Goal: Task Accomplishment & Management: Manage account settings

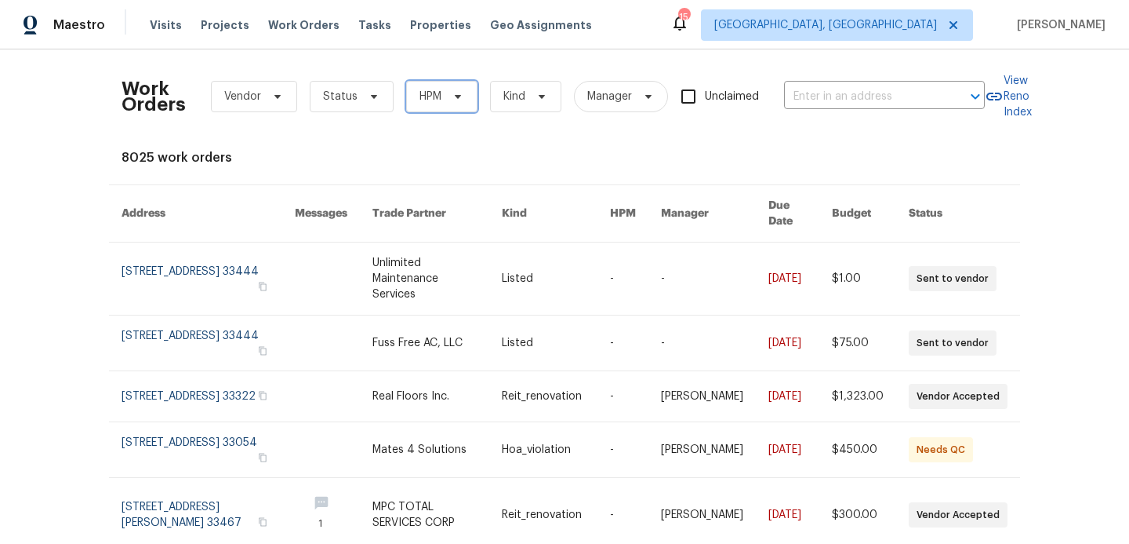
click at [452, 102] on icon at bounding box center [458, 96] width 13 height 13
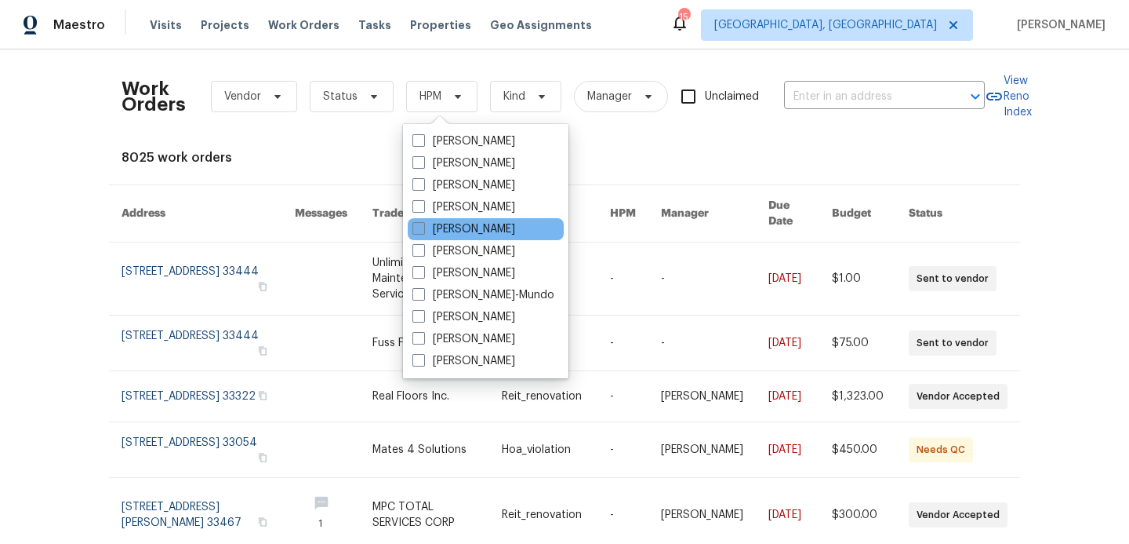
click at [423, 231] on span at bounding box center [419, 228] width 13 height 13
click at [423, 231] on input "[PERSON_NAME]" at bounding box center [418, 226] width 10 height 10
checkbox input "true"
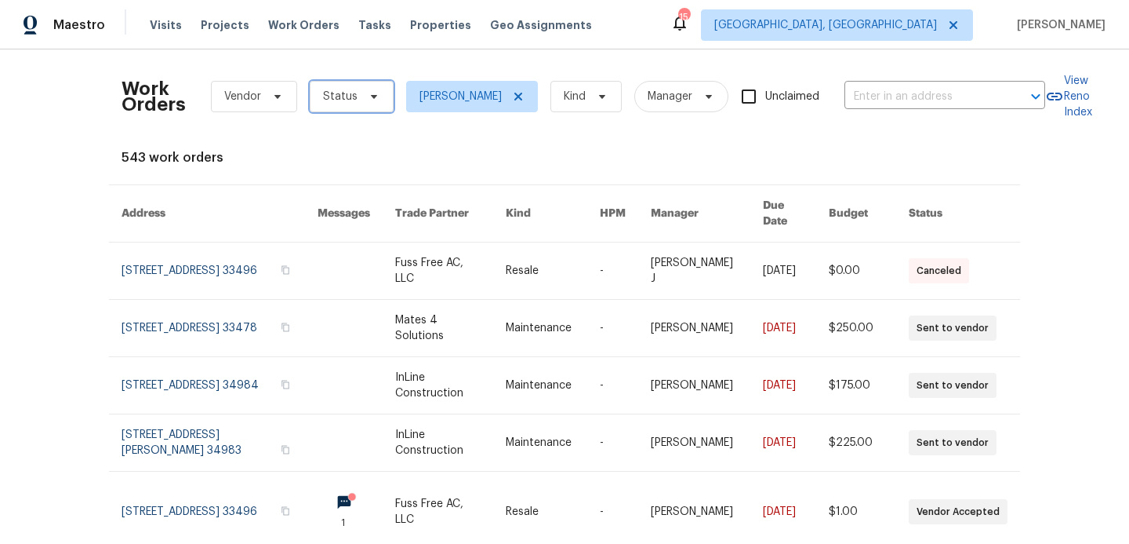
click at [341, 96] on span "Status" at bounding box center [340, 97] width 35 height 16
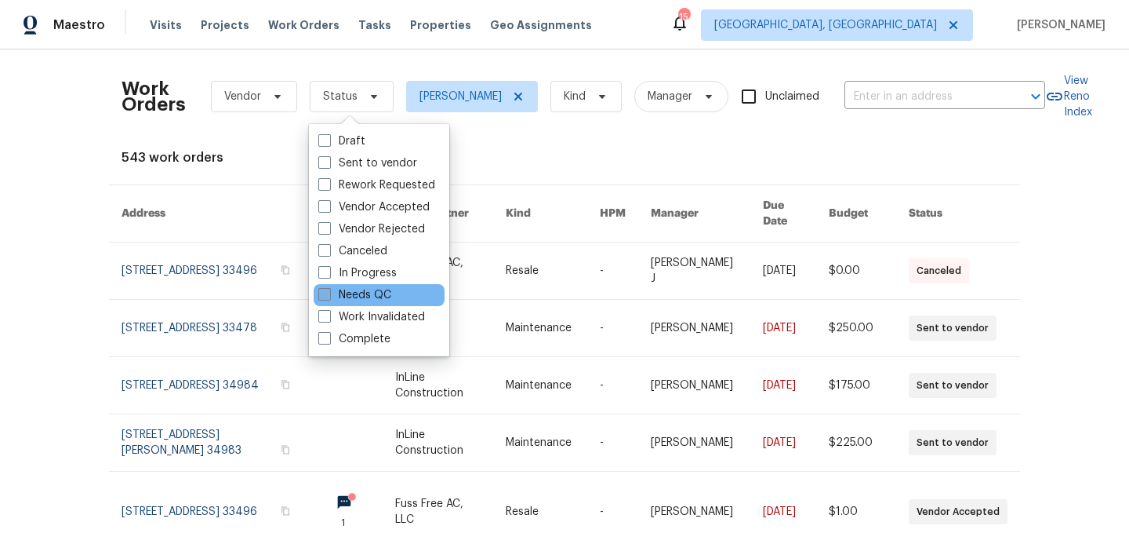
click at [322, 296] on span at bounding box center [324, 294] width 13 height 13
click at [322, 296] on input "Needs QC" at bounding box center [323, 292] width 10 height 10
checkbox input "true"
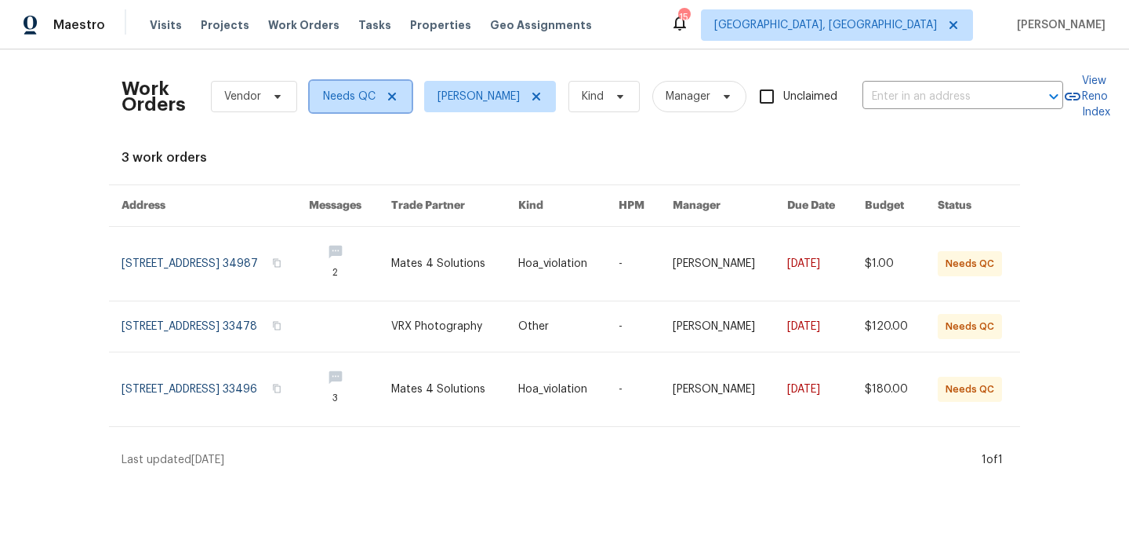
click at [391, 95] on icon at bounding box center [392, 97] width 8 height 8
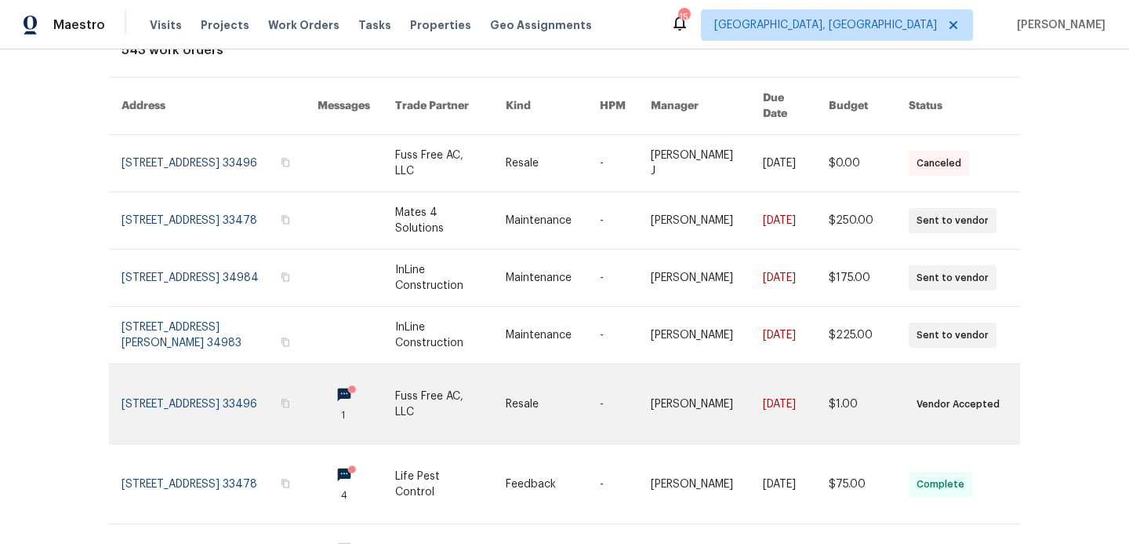
scroll to position [107, 0]
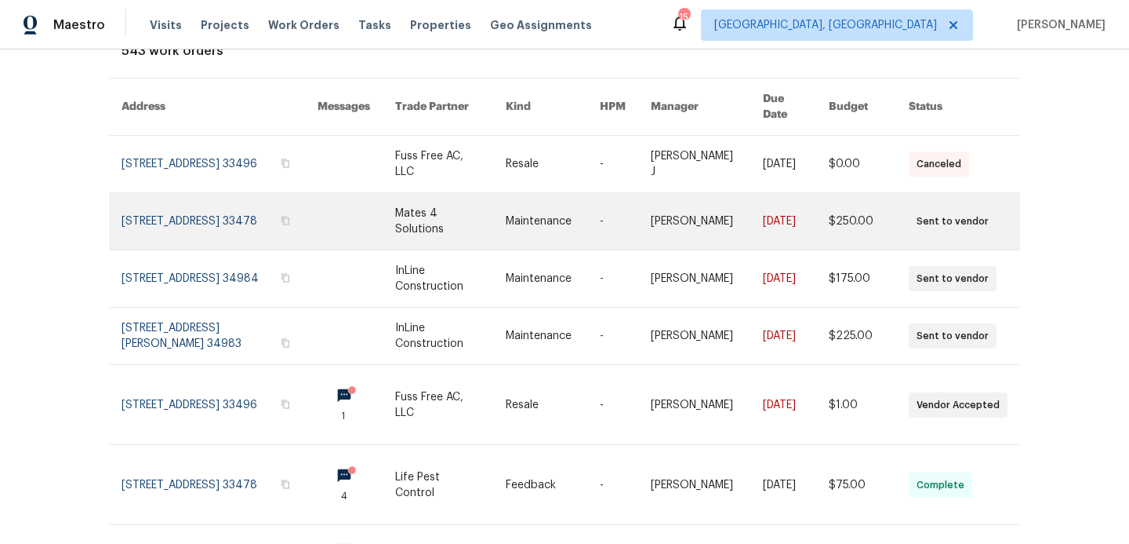
click at [240, 198] on link at bounding box center [220, 221] width 196 height 56
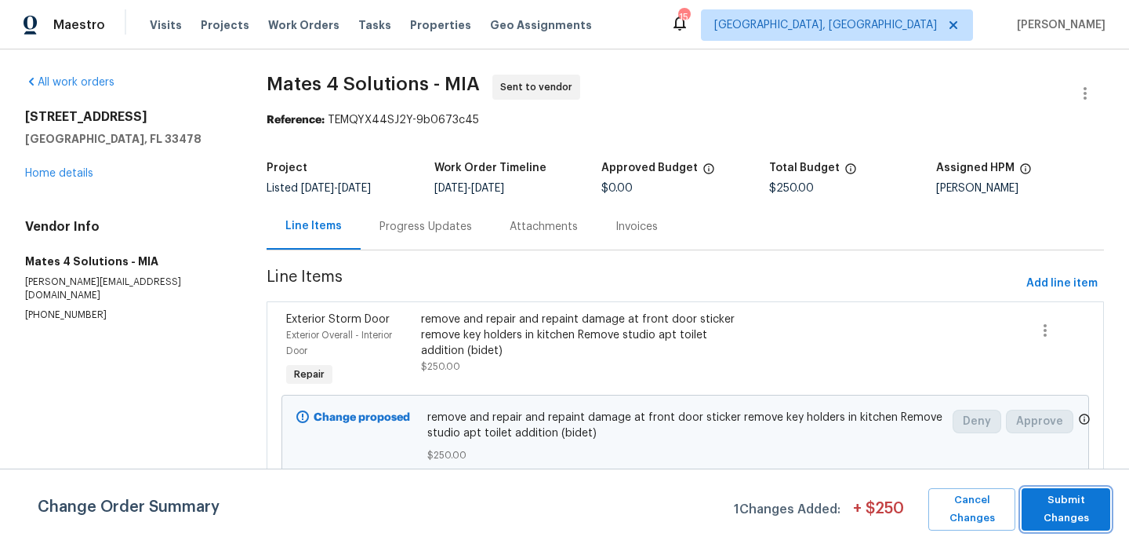
click at [1074, 525] on span "Submit Changes" at bounding box center [1066, 509] width 73 height 36
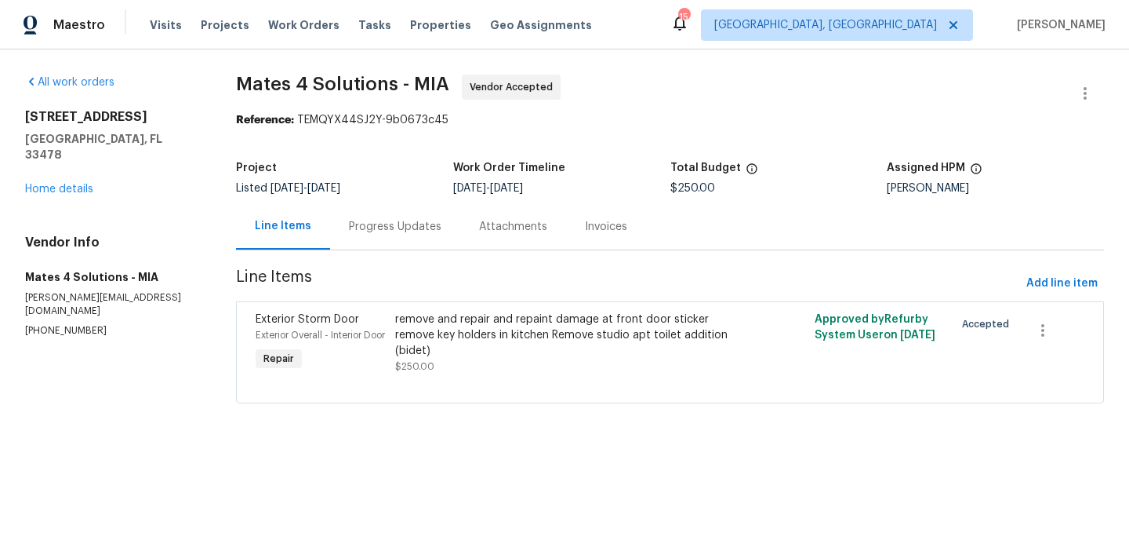
click at [398, 225] on div "Progress Updates" at bounding box center [395, 227] width 93 height 16
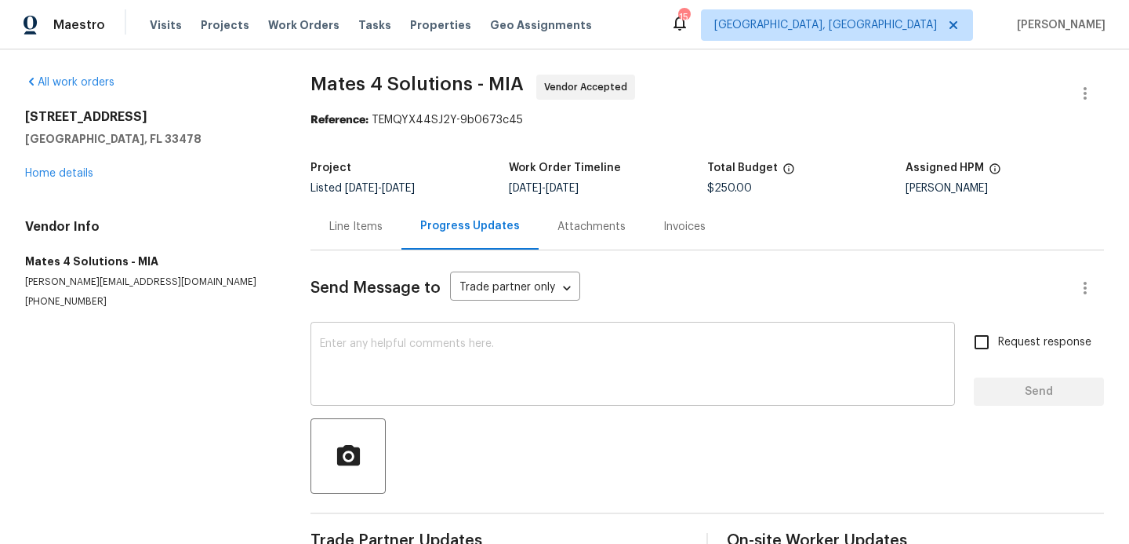
click at [384, 351] on textarea at bounding box center [633, 365] width 626 height 55
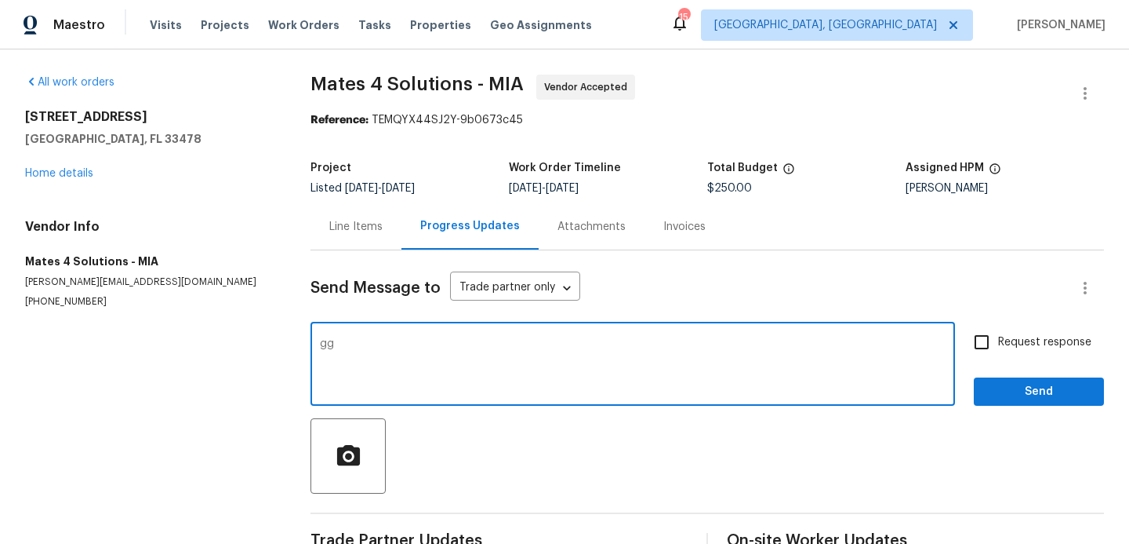
type textarea "g"
type textarea "are you able to get to these items soon?"
click at [980, 337] on input "Request response" at bounding box center [982, 341] width 33 height 33
checkbox input "true"
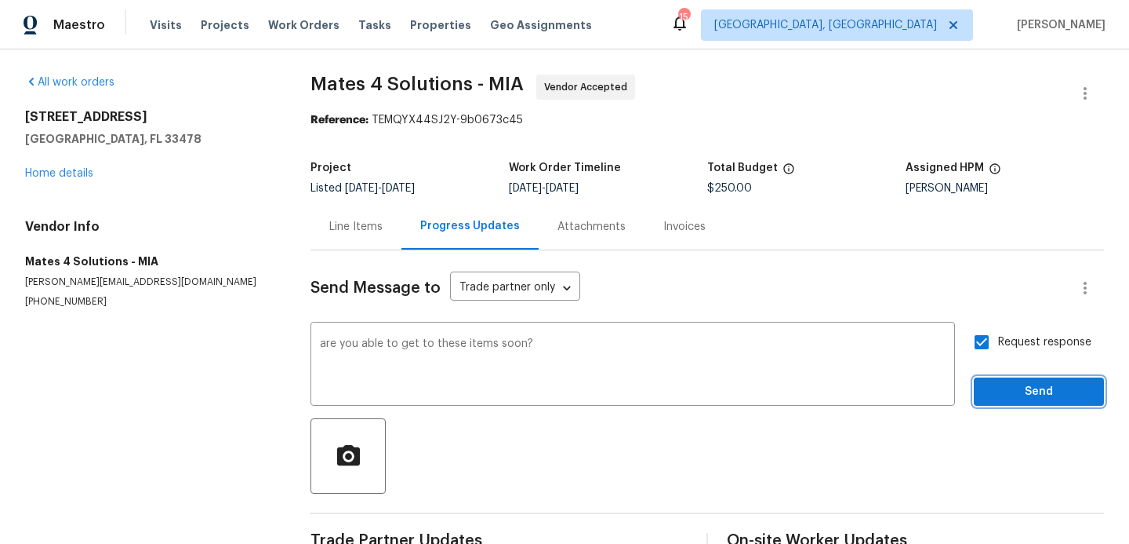
click at [1006, 387] on span "Send" at bounding box center [1039, 392] width 105 height 20
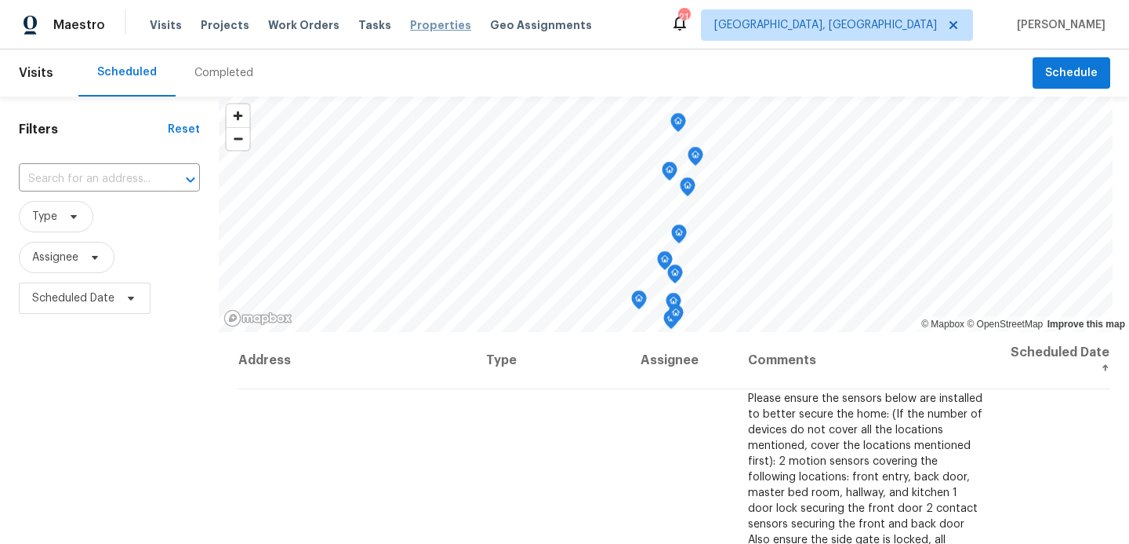
click at [422, 24] on span "Properties" at bounding box center [440, 25] width 61 height 16
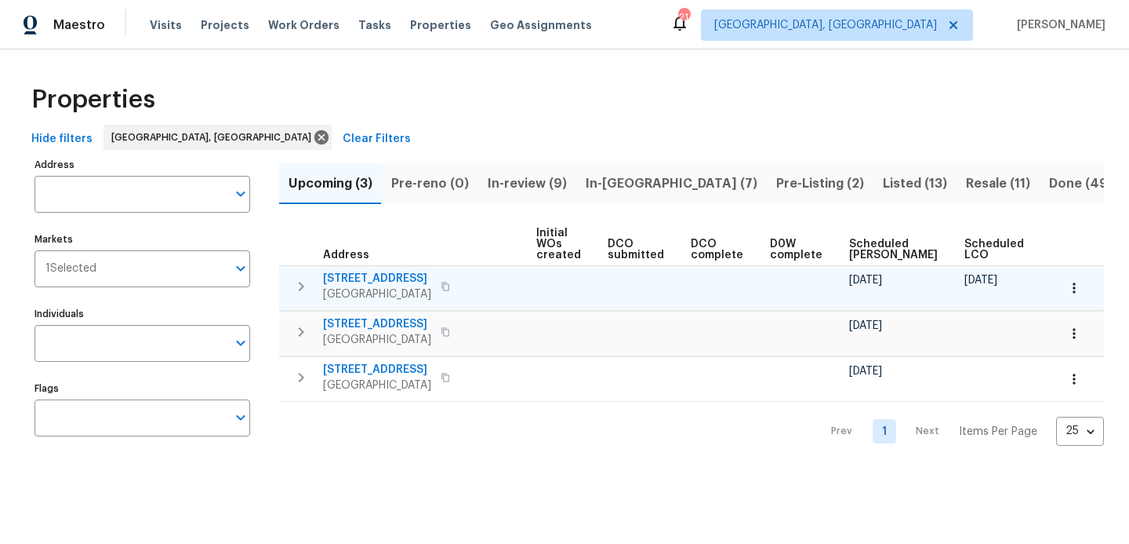
scroll to position [0, 168]
click at [387, 278] on span "22226 SW 65th Ter" at bounding box center [377, 279] width 108 height 16
click at [361, 278] on span "22226 SW 65th Ter" at bounding box center [377, 279] width 108 height 16
